Goal: Find specific page/section: Find specific page/section

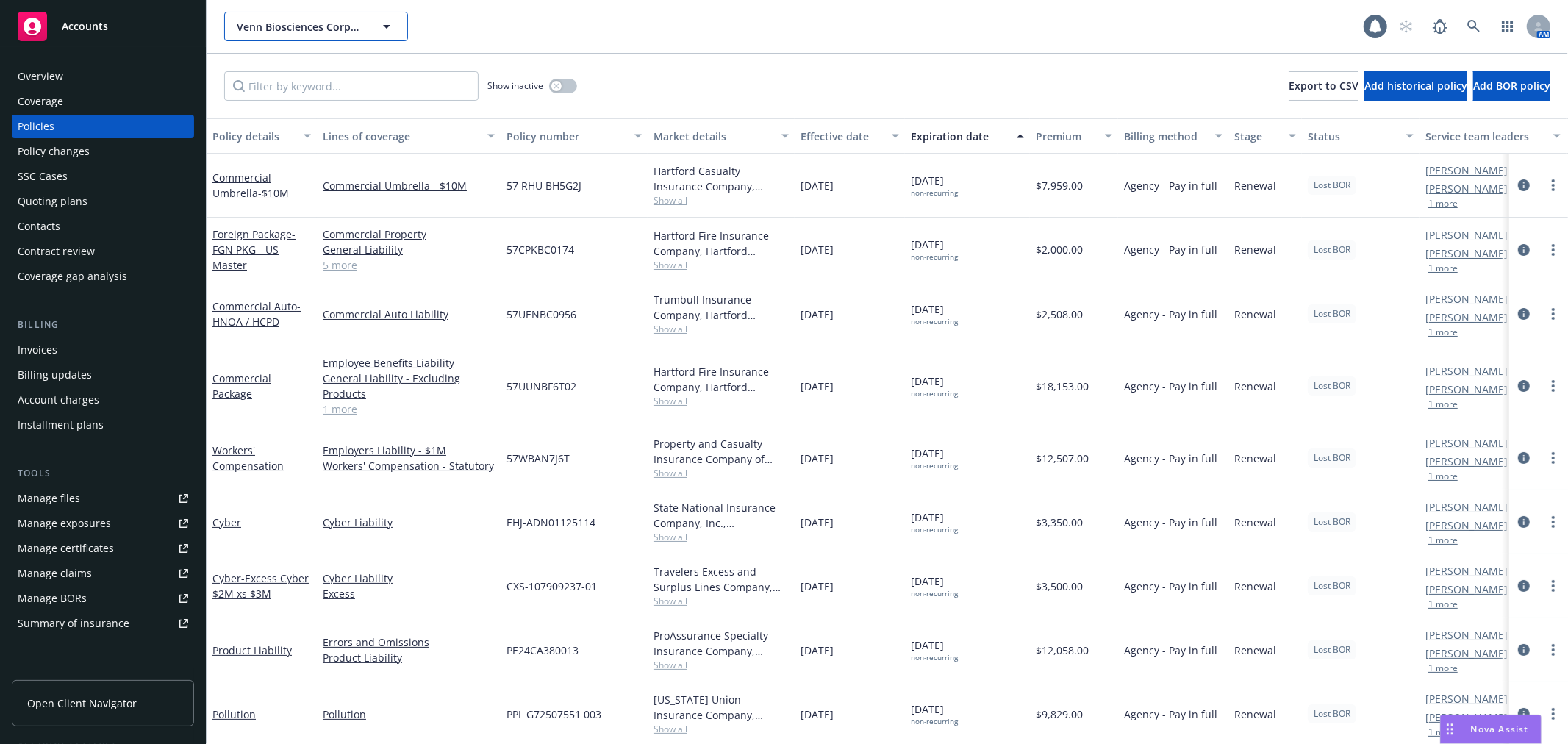
click at [334, 19] on span "Venn Biosciences Corporation" at bounding box center [300, 27] width 128 height 16
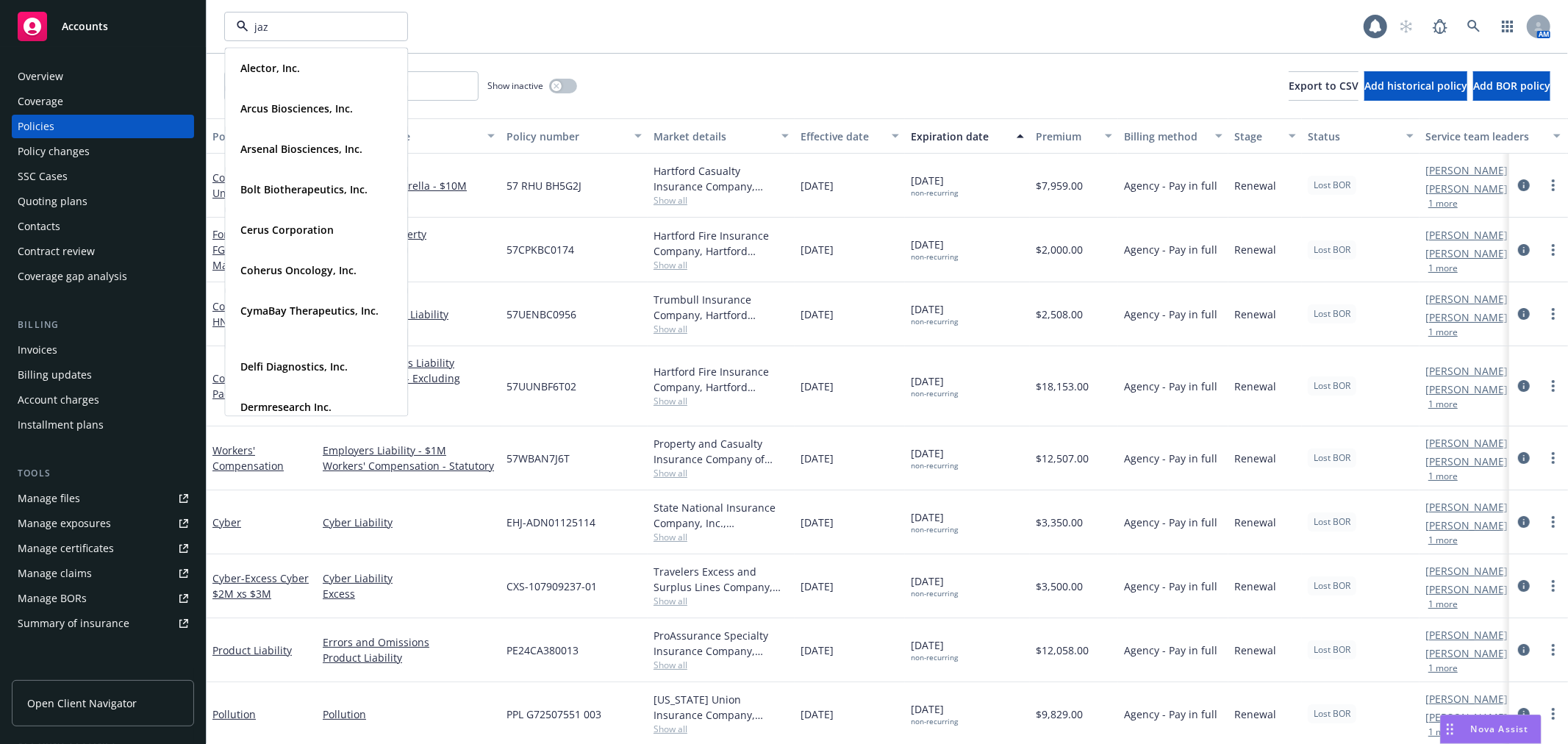
type input "jazz"
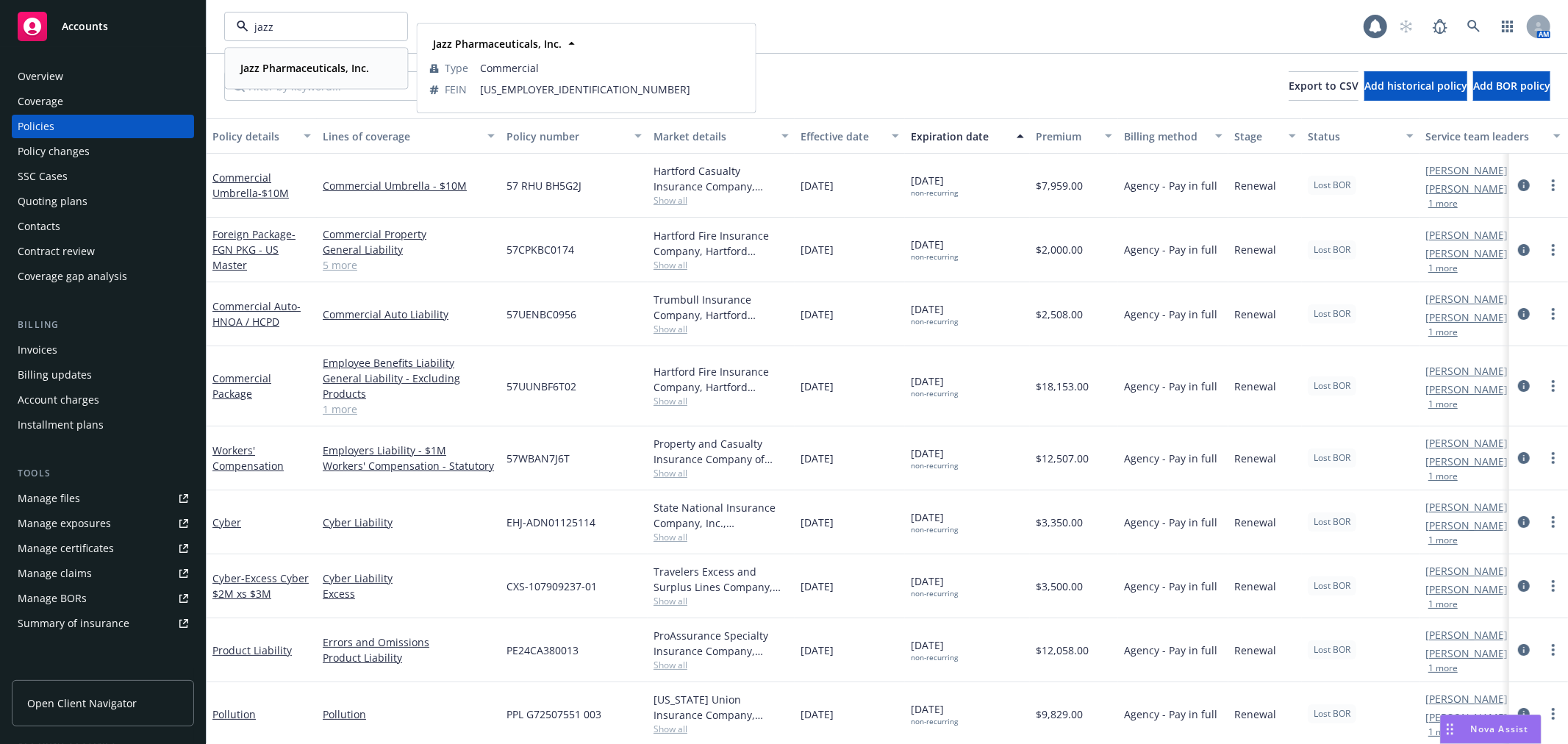
click at [319, 58] on div "Jazz Pharmaceuticals, Inc." at bounding box center [303, 68] width 137 height 21
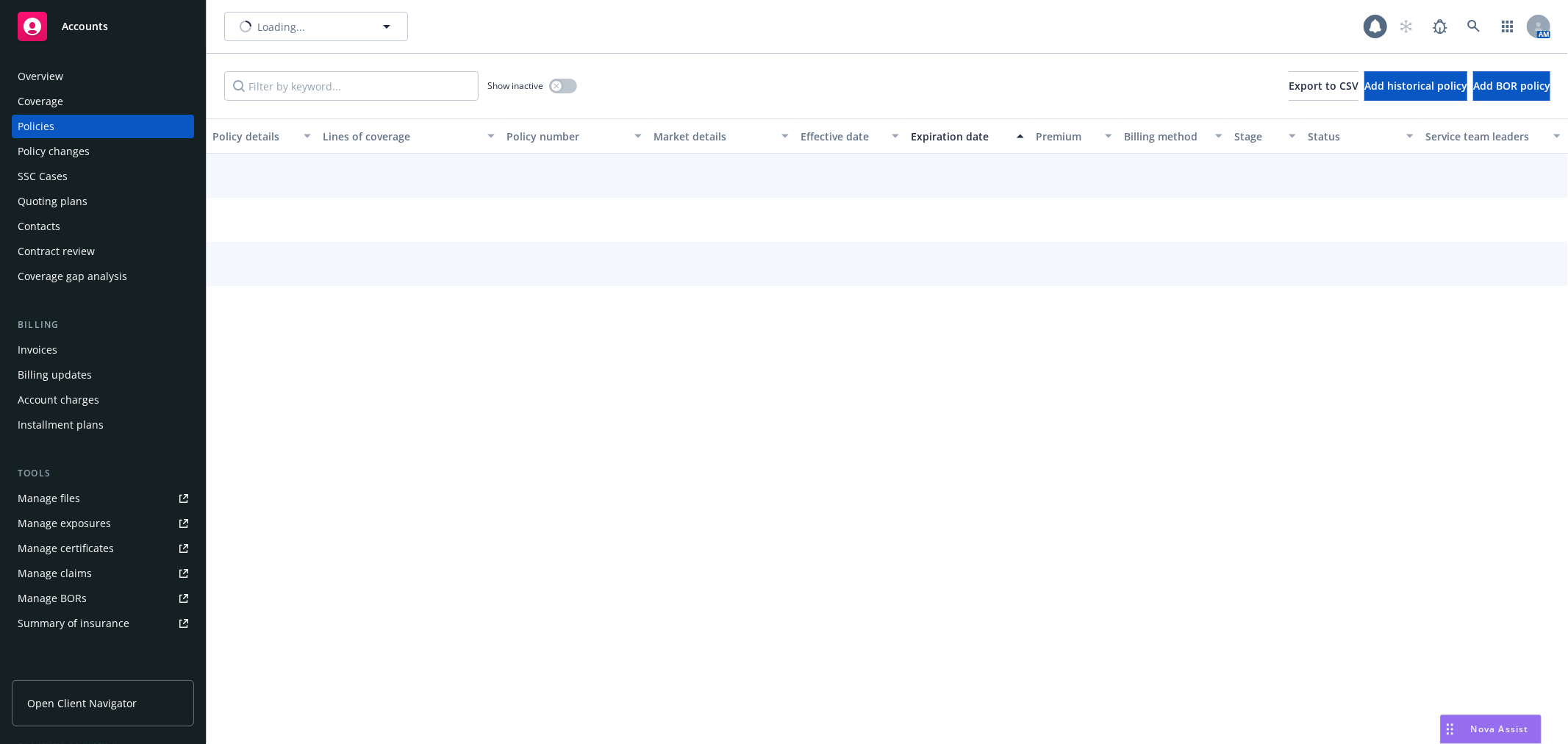
click at [298, 6] on div "Loading... 1 AM" at bounding box center [887, 26] width 1362 height 53
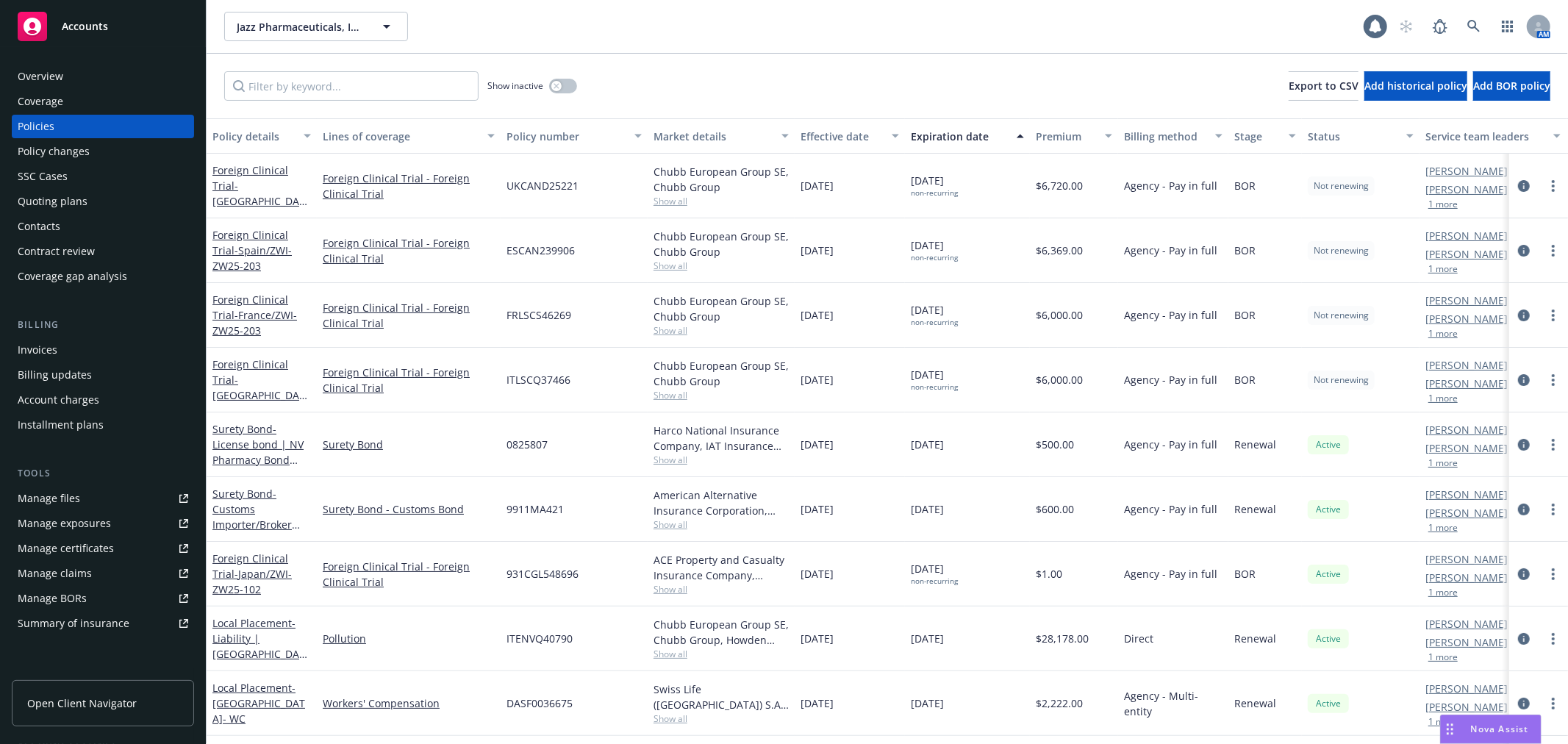
click at [92, 397] on div "Account charges" at bounding box center [58, 400] width 82 height 23
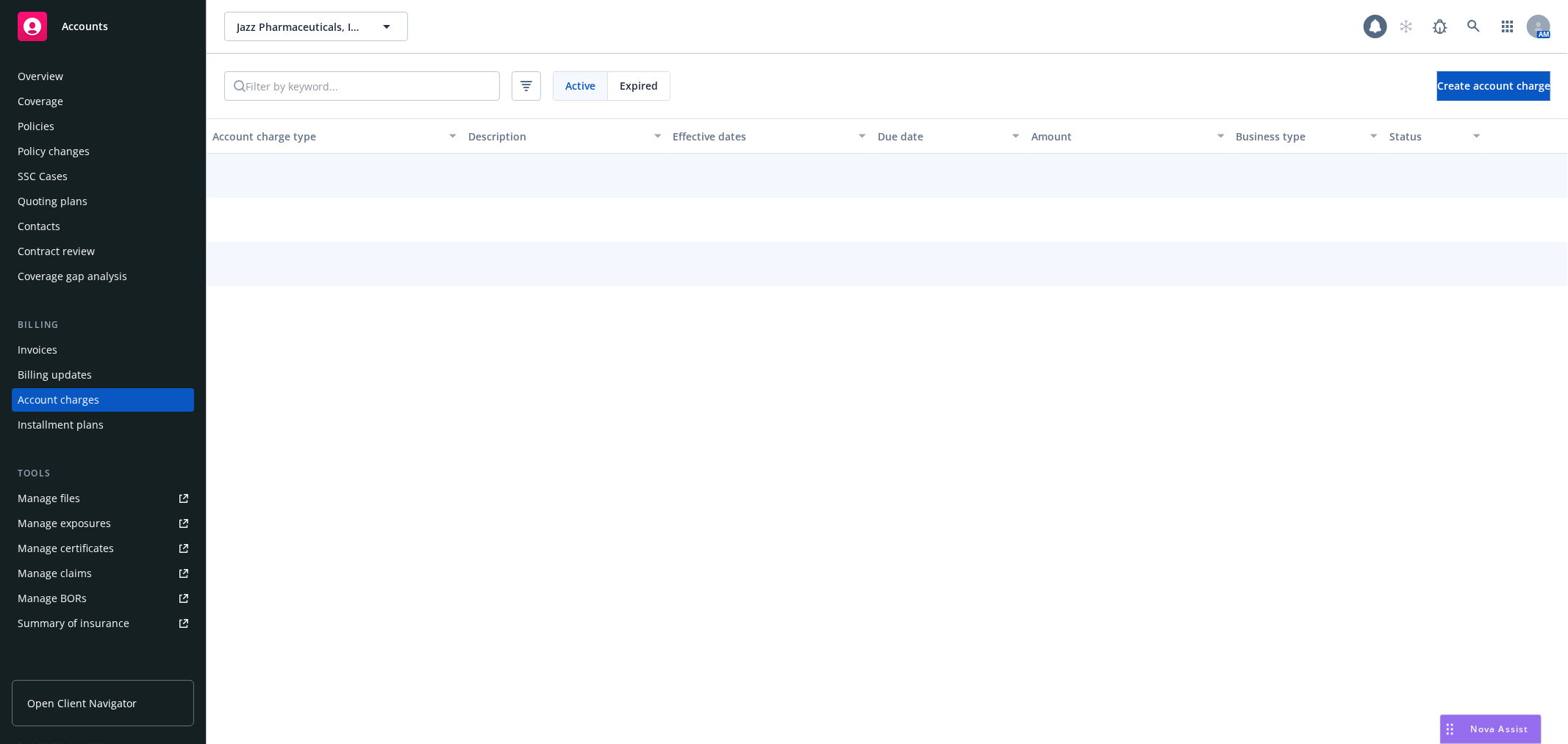
scroll to position [4, 0]
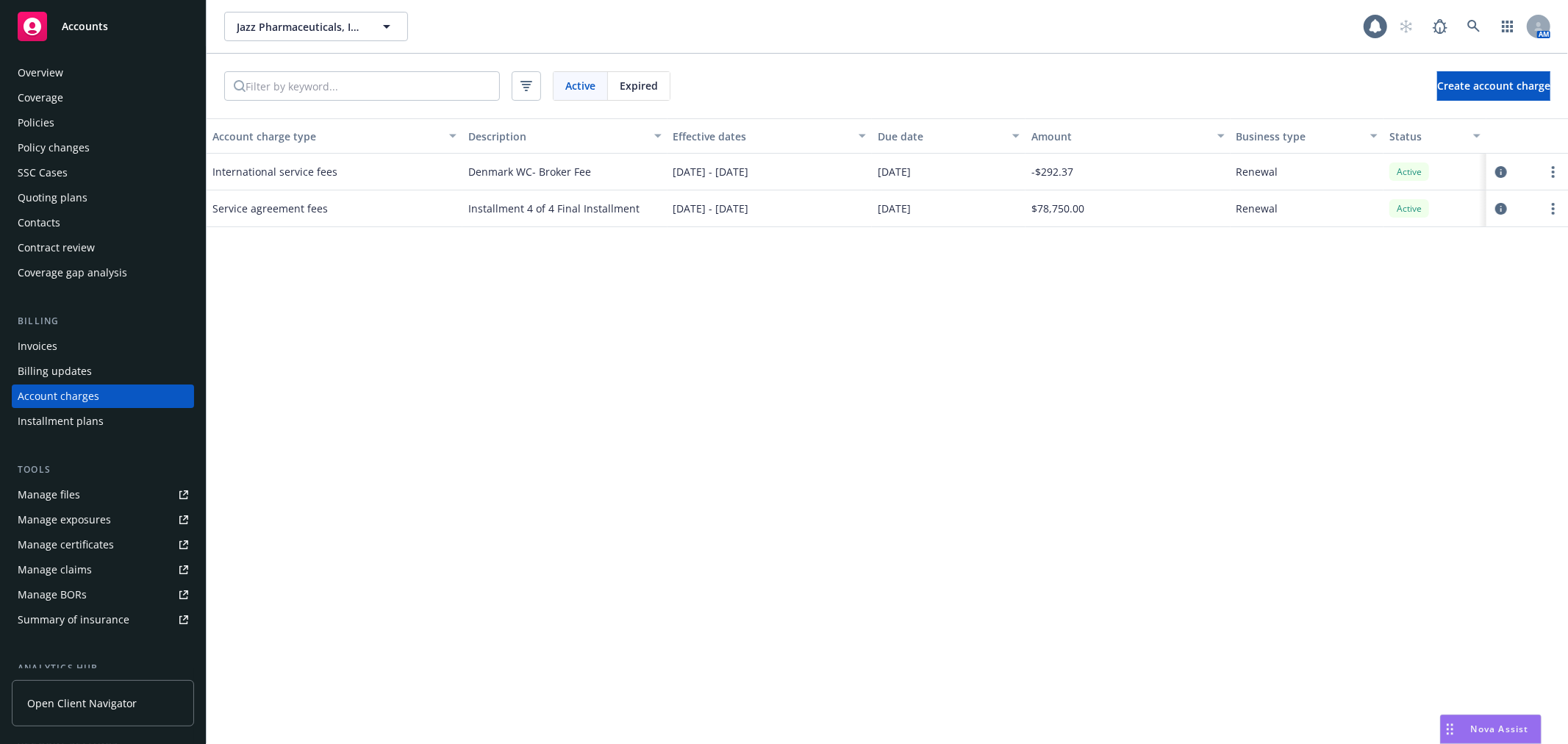
click at [637, 79] on span "Expired" at bounding box center [638, 86] width 38 height 16
